Goal: Task Accomplishment & Management: Complete application form

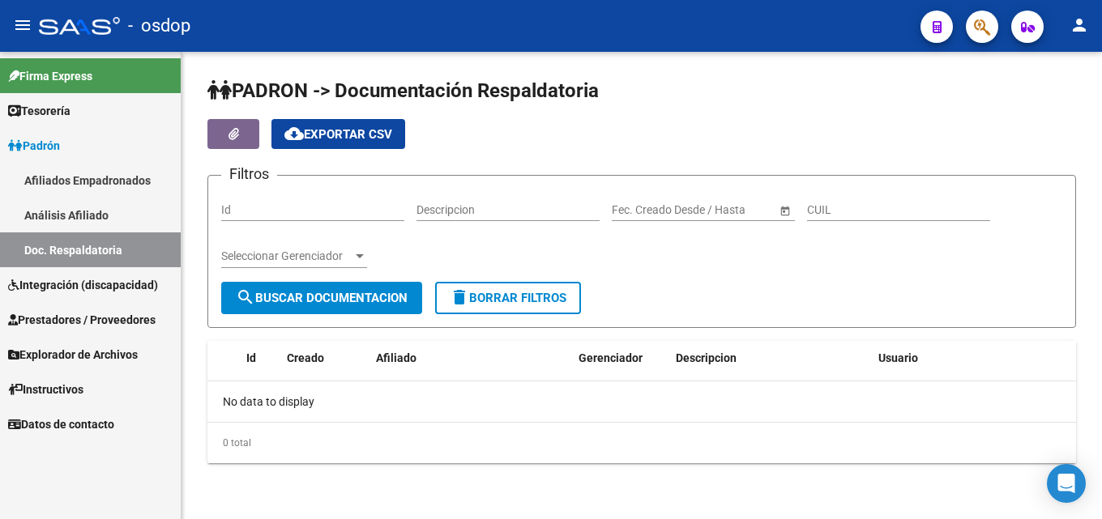
click at [50, 322] on span "Prestadores / Proveedores" at bounding box center [81, 320] width 147 height 18
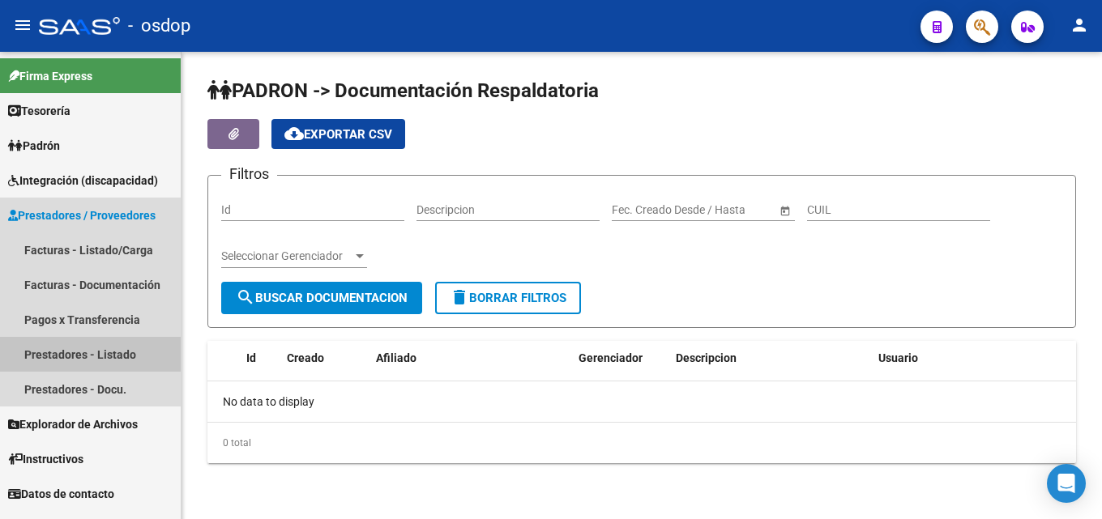
click at [105, 355] on link "Prestadores - Listado" at bounding box center [90, 354] width 181 height 35
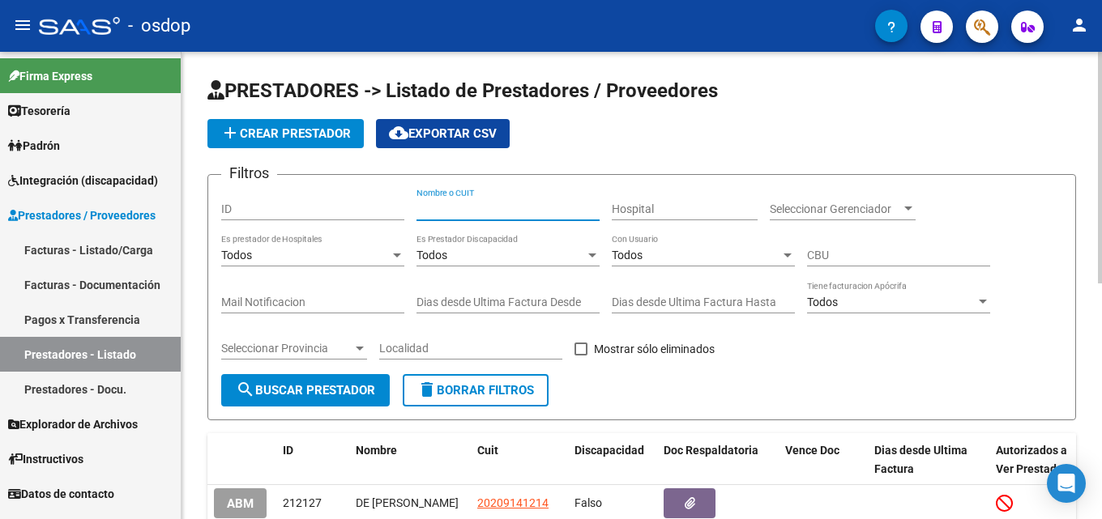
click at [463, 211] on input "Nombre o CUIT" at bounding box center [507, 209] width 183 height 14
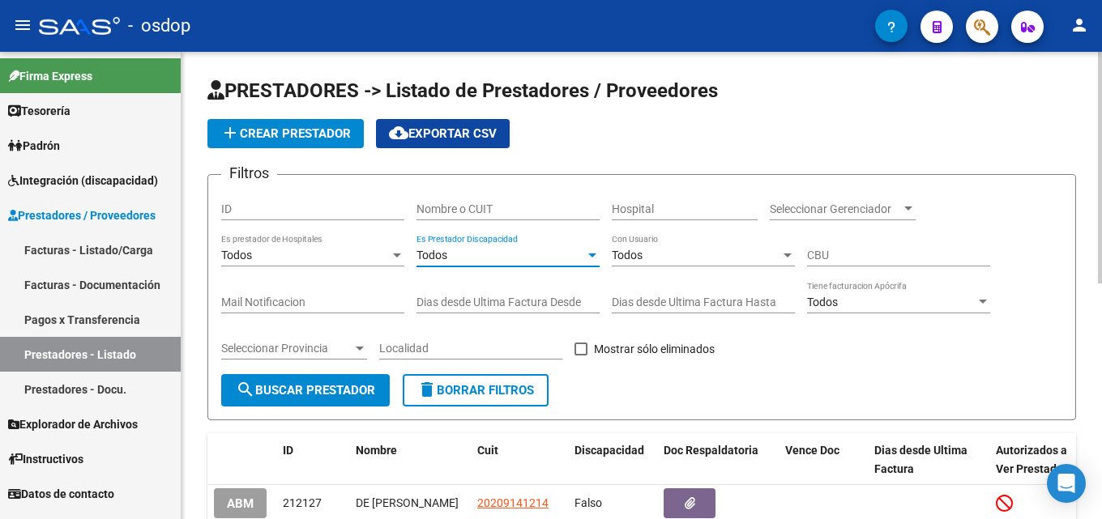
click at [466, 258] on div "Todos" at bounding box center [500, 256] width 168 height 14
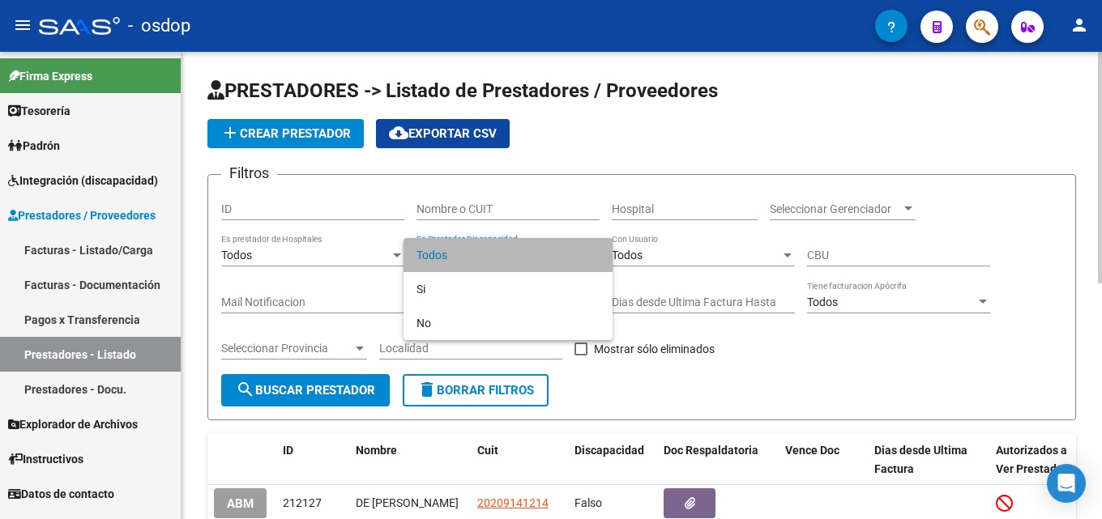
click at [466, 258] on span "Todos" at bounding box center [507, 255] width 183 height 34
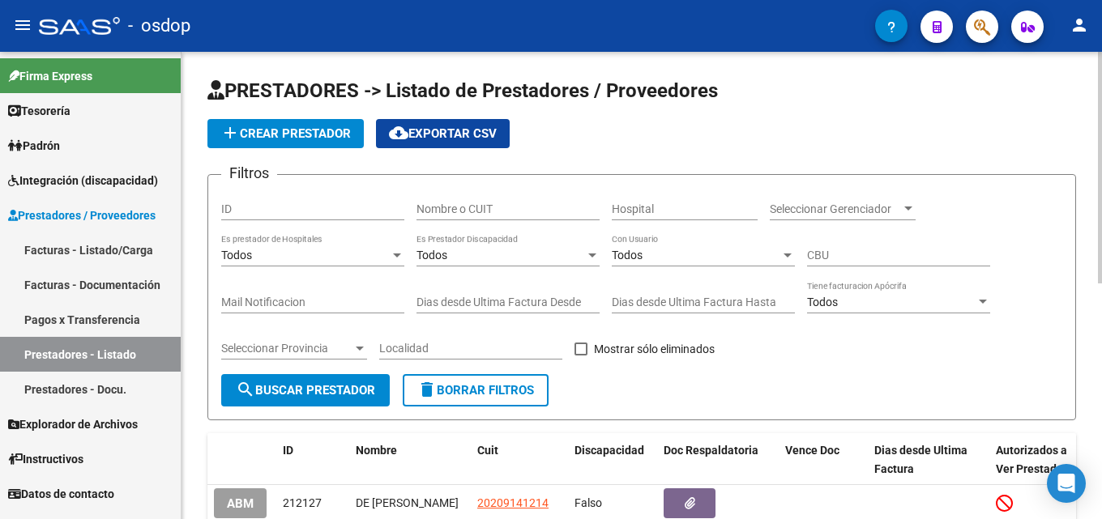
drag, startPoint x: 464, startPoint y: 196, endPoint x: 463, endPoint y: 210, distance: 13.8
click at [464, 198] on div "Nombre o CUIT" at bounding box center [507, 204] width 183 height 32
click at [463, 213] on input "Nombre o CUIT" at bounding box center [507, 209] width 183 height 14
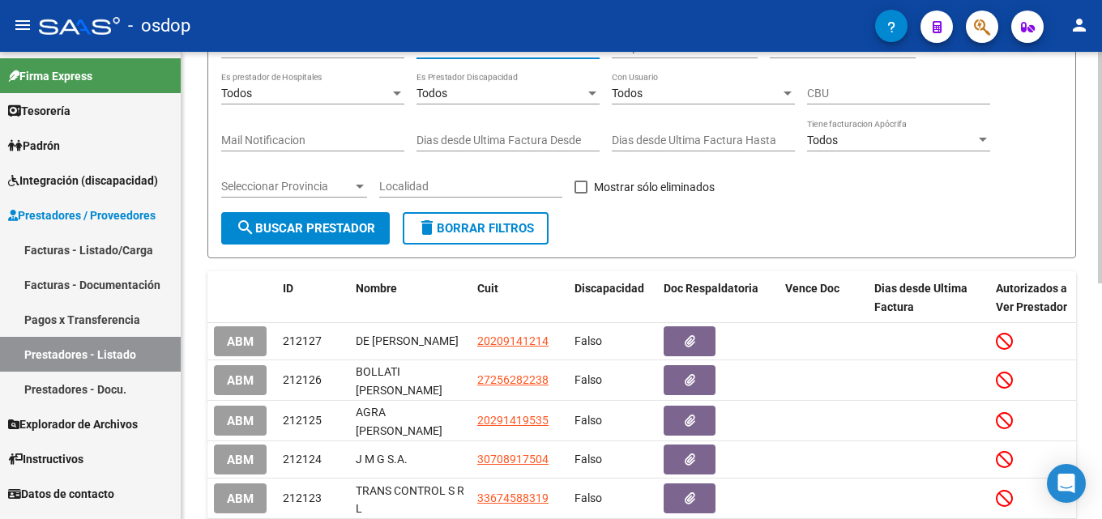
scroll to position [243, 0]
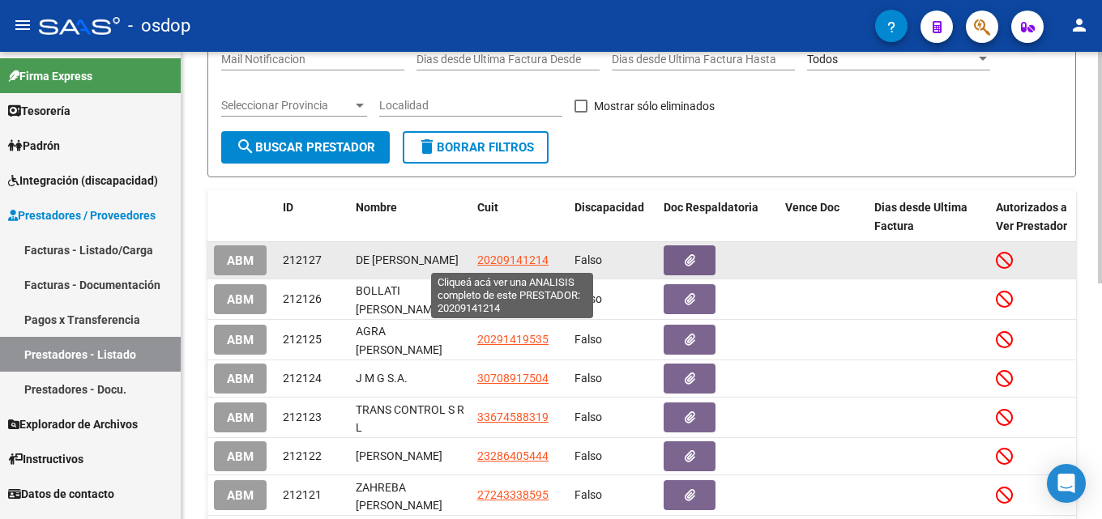
click at [518, 260] on span "20209141214" at bounding box center [512, 260] width 71 height 13
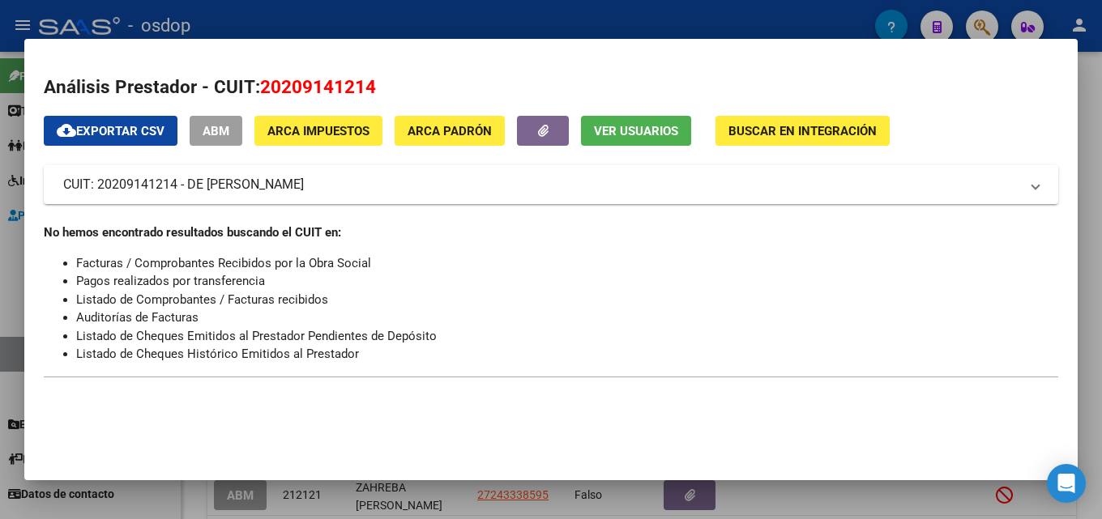
click at [732, 18] on div at bounding box center [551, 259] width 1102 height 519
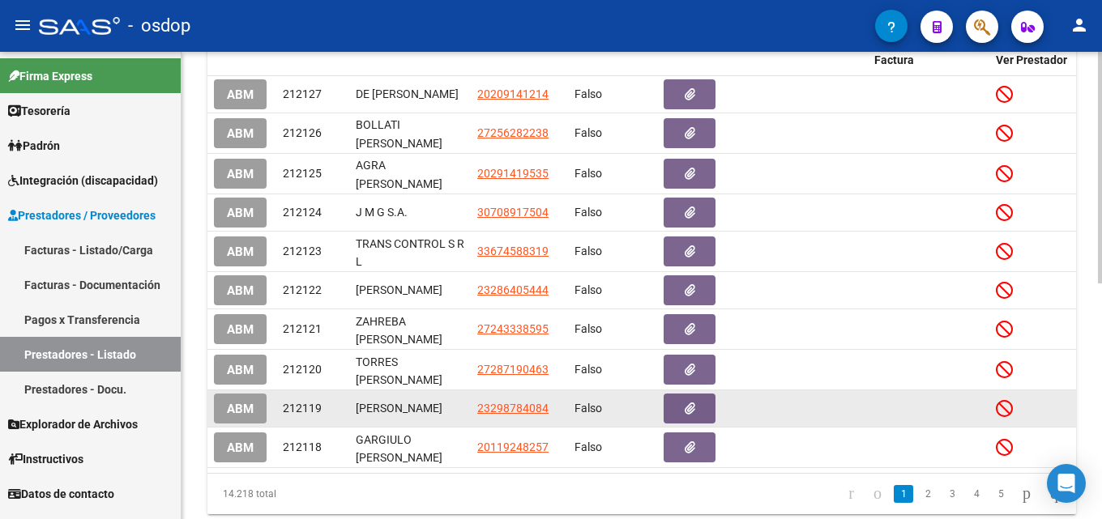
scroll to position [475, 0]
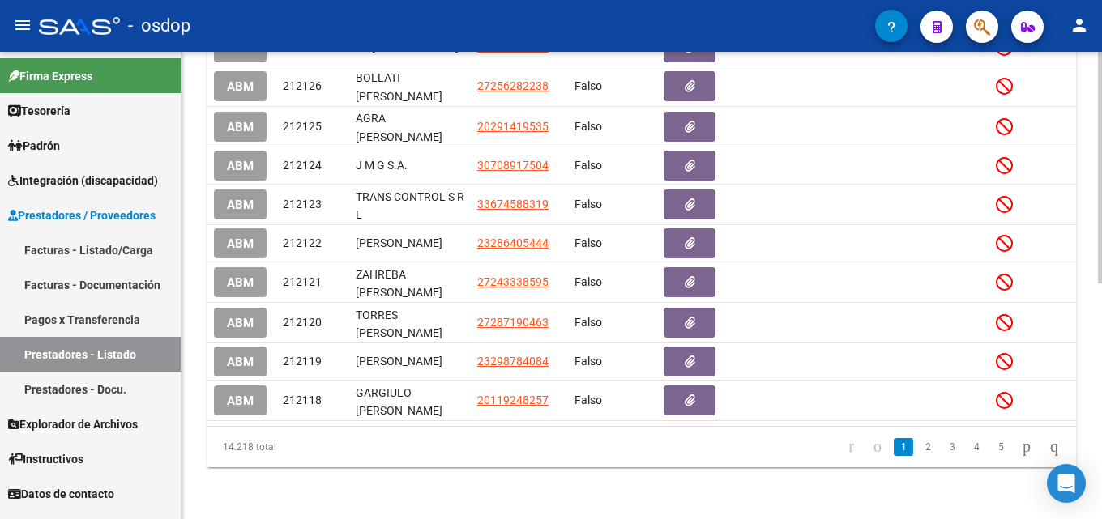
click at [966, 448] on link "4" at bounding box center [975, 447] width 19 height 18
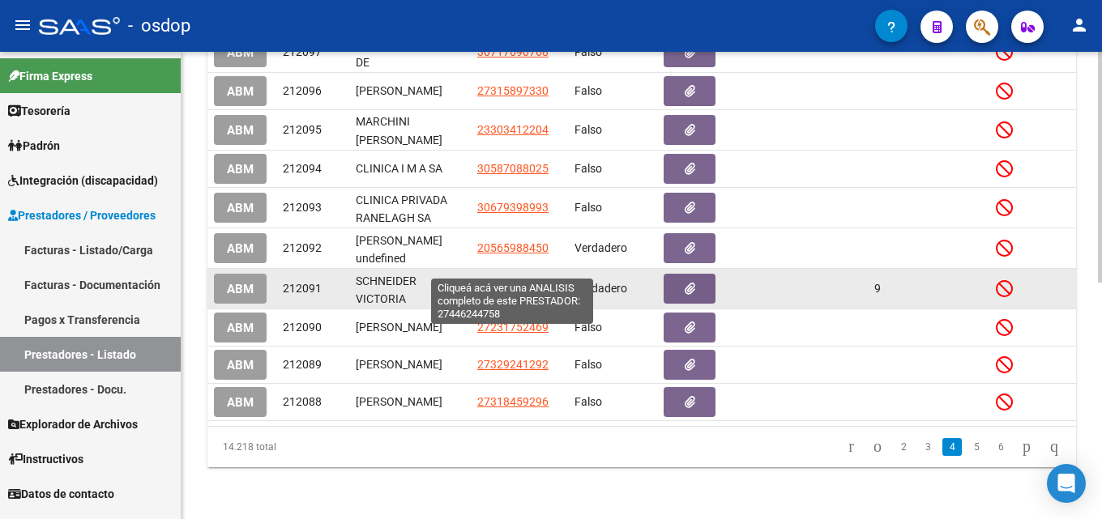
click at [489, 282] on span "27446244758" at bounding box center [512, 288] width 71 height 13
type textarea "27446244758"
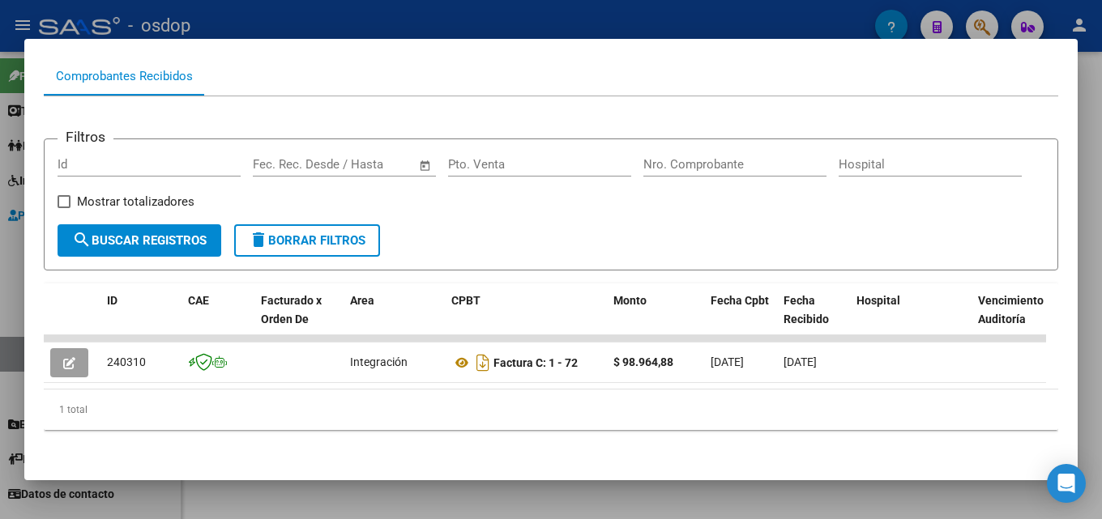
scroll to position [176, 0]
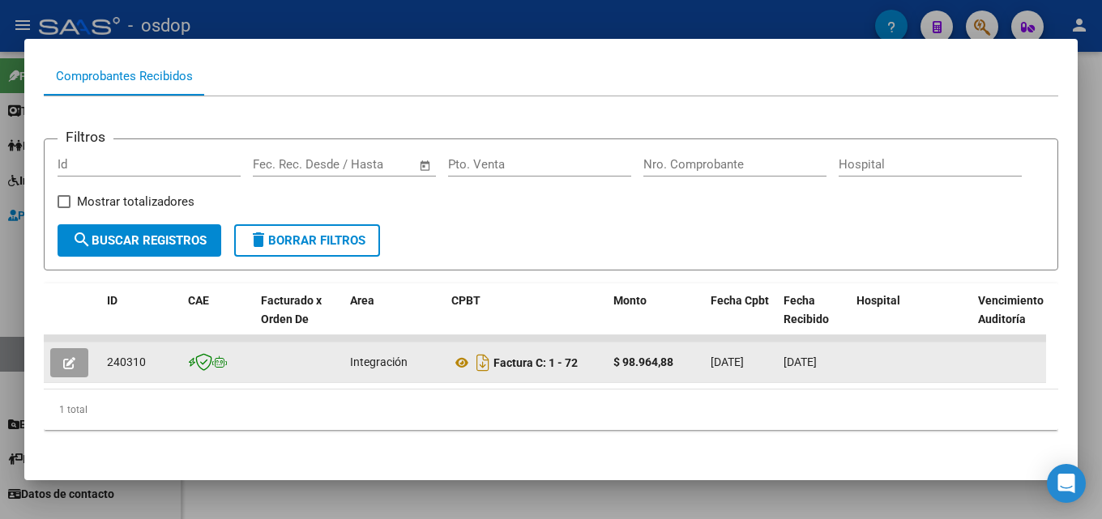
click at [70, 357] on icon "button" at bounding box center [69, 363] width 12 height 12
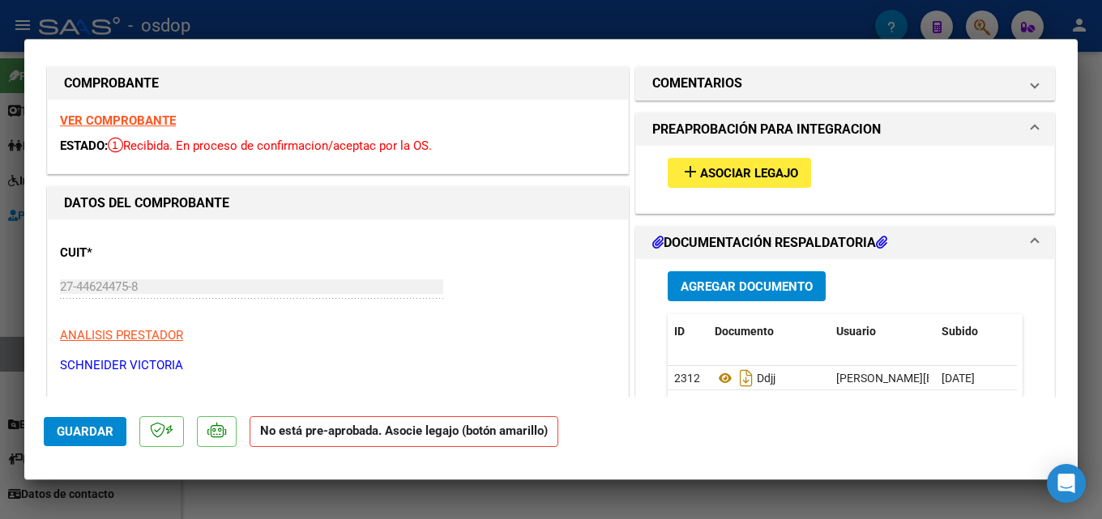
scroll to position [0, 0]
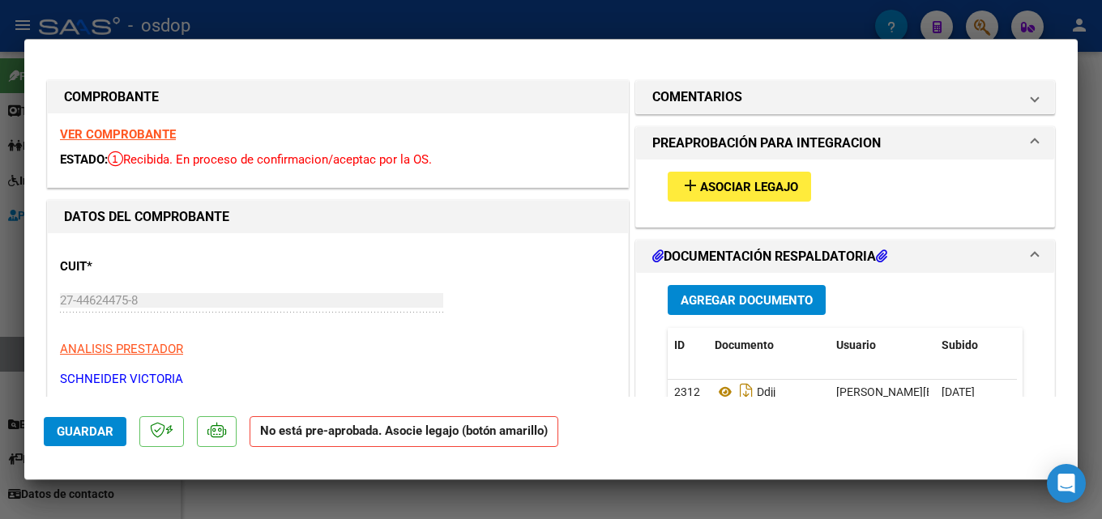
click at [495, 29] on div at bounding box center [551, 259] width 1102 height 519
type input "$ 0,00"
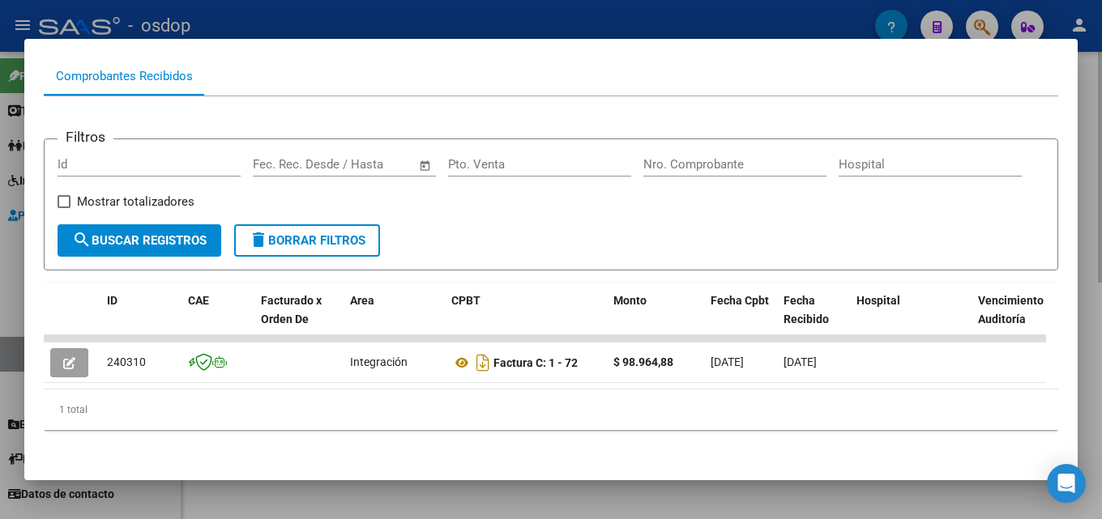
drag, startPoint x: 1096, startPoint y: 418, endPoint x: 1035, endPoint y: 439, distance: 64.3
click at [1094, 417] on div at bounding box center [551, 259] width 1102 height 519
